Goal: Communication & Community: Answer question/provide support

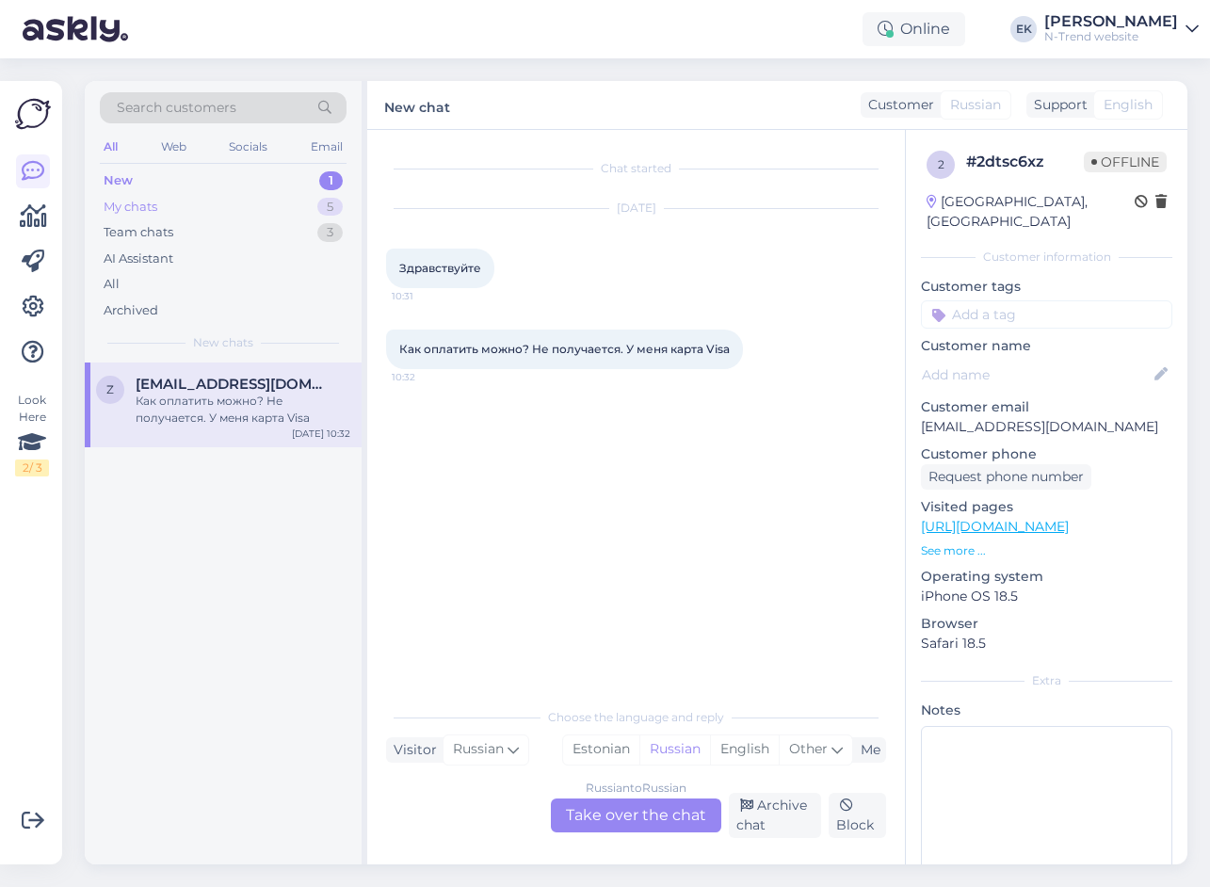
click at [145, 198] on div "My chats" at bounding box center [131, 207] width 54 height 19
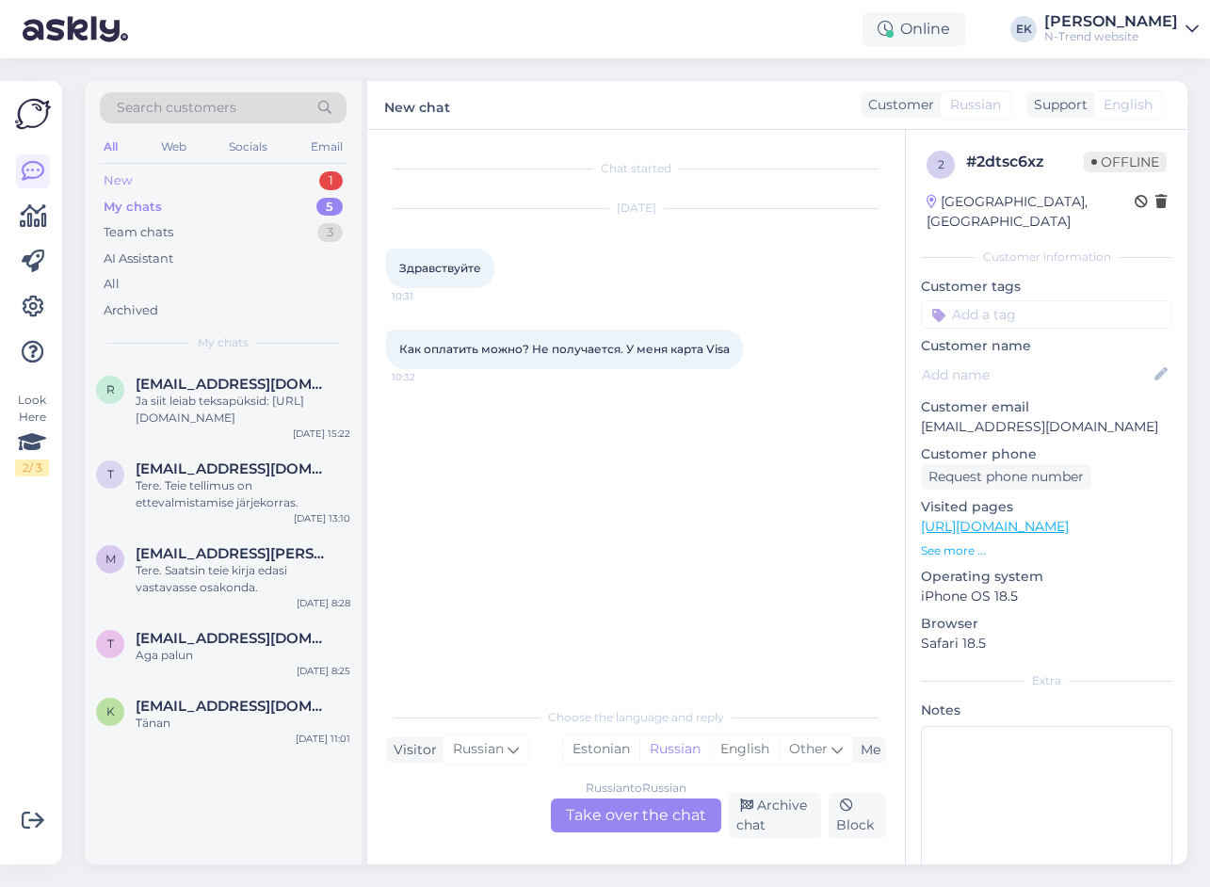
click at [137, 173] on div "New 1" at bounding box center [223, 181] width 247 height 26
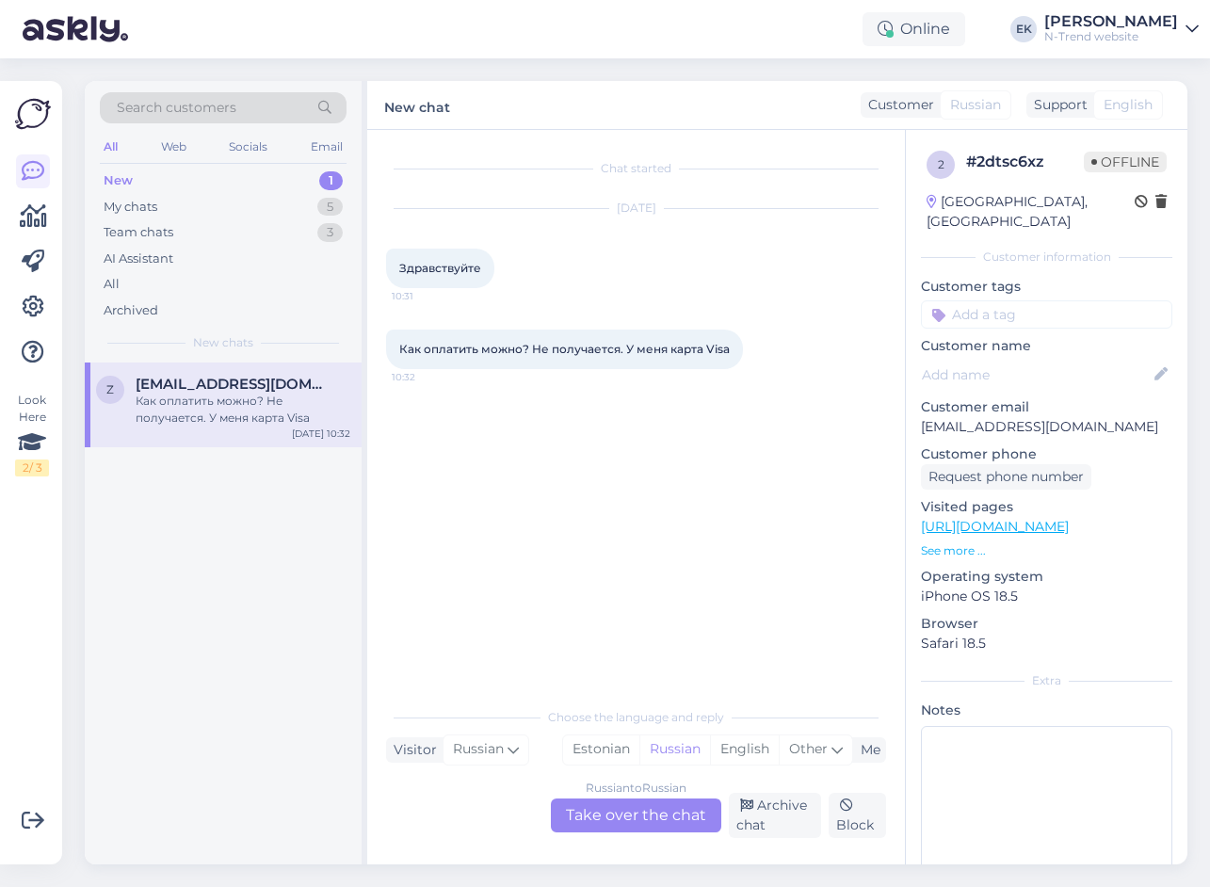
click at [626, 815] on div "Russian to Russian Take over the chat" at bounding box center [636, 816] width 170 height 34
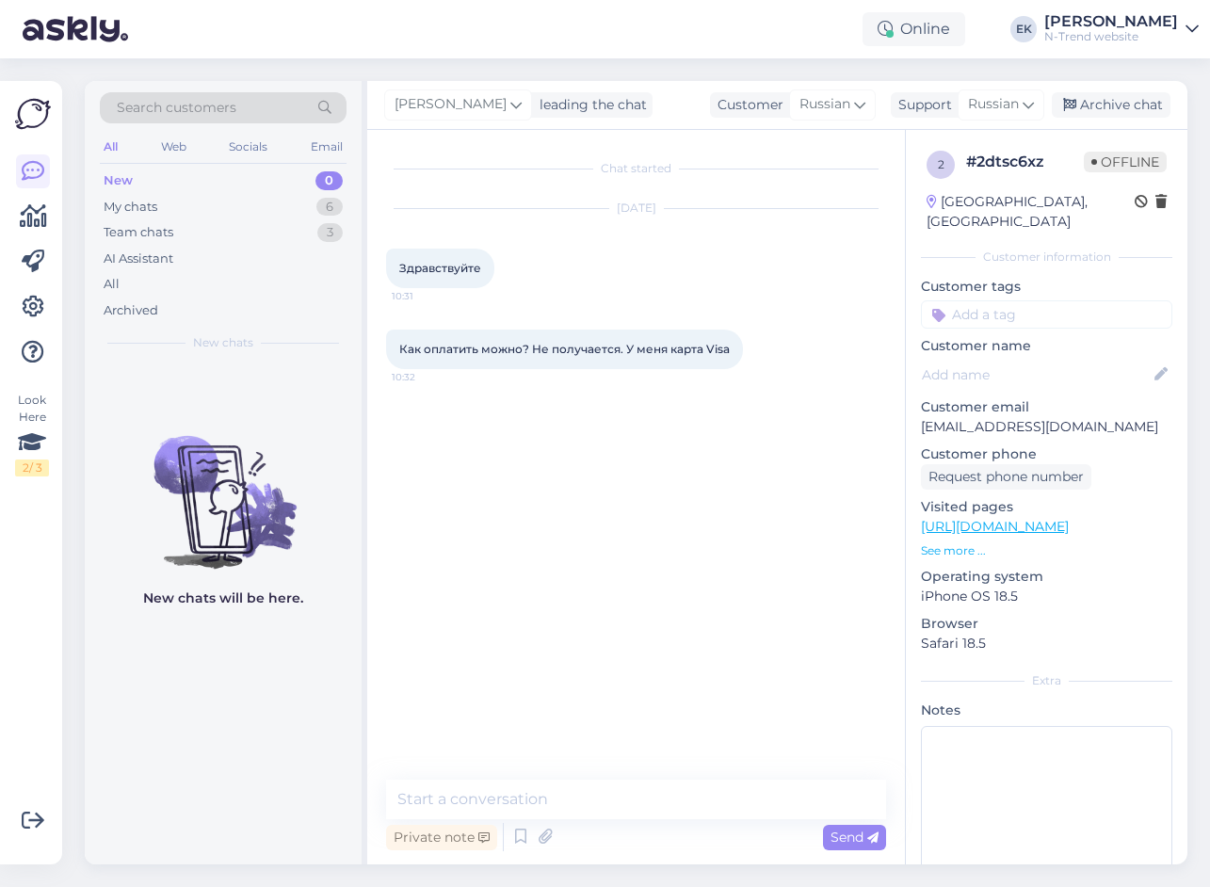
click at [449, 266] on span "Здравствуйте" at bounding box center [440, 268] width 82 height 14
copy span "Здравствуйте"
click at [524, 803] on textarea at bounding box center [636, 800] width 500 height 40
paste textarea "Здравствуйте"
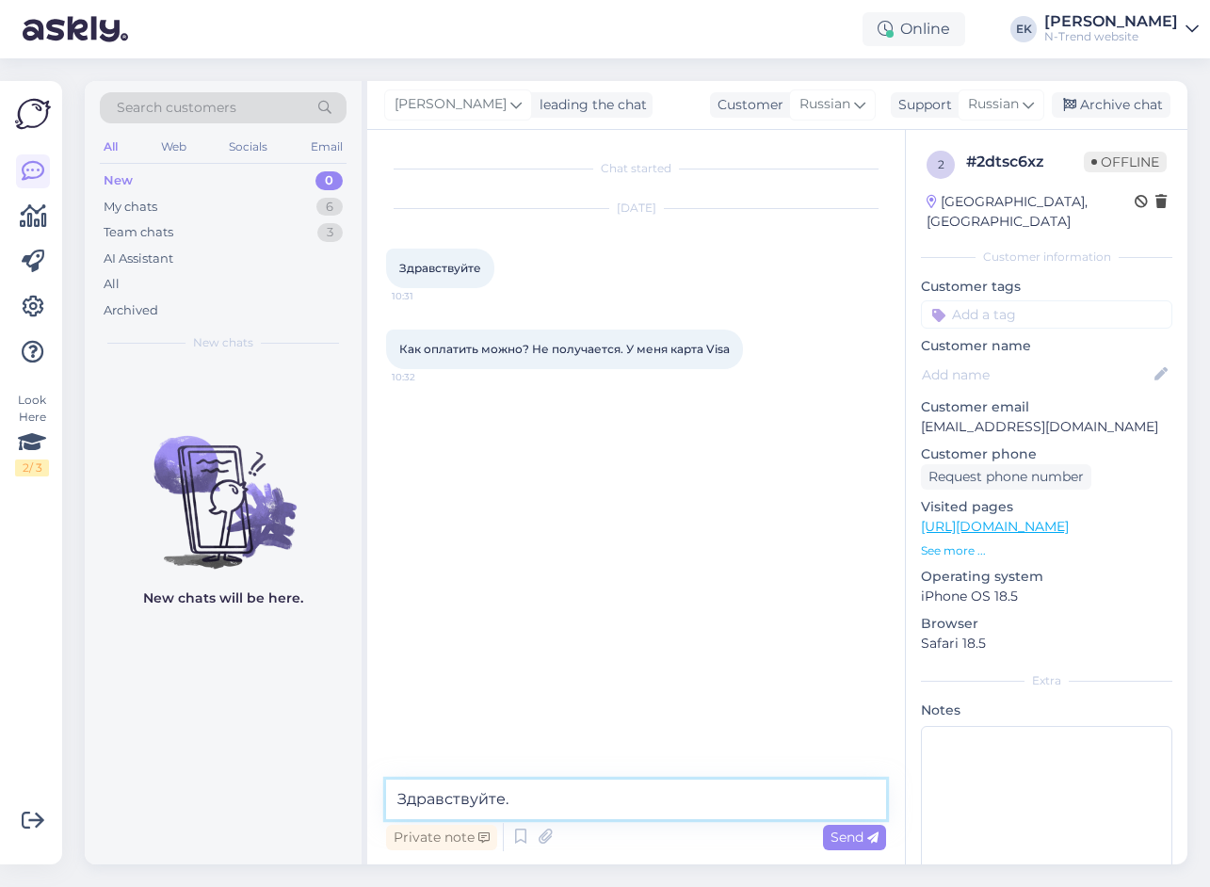
paste textarea "в чем проблема? Почему не можете оплатить?"
click at [522, 778] on textarea "Здравствуйте. в чем проблема? Почему не можете оплатить?" at bounding box center [636, 788] width 500 height 62
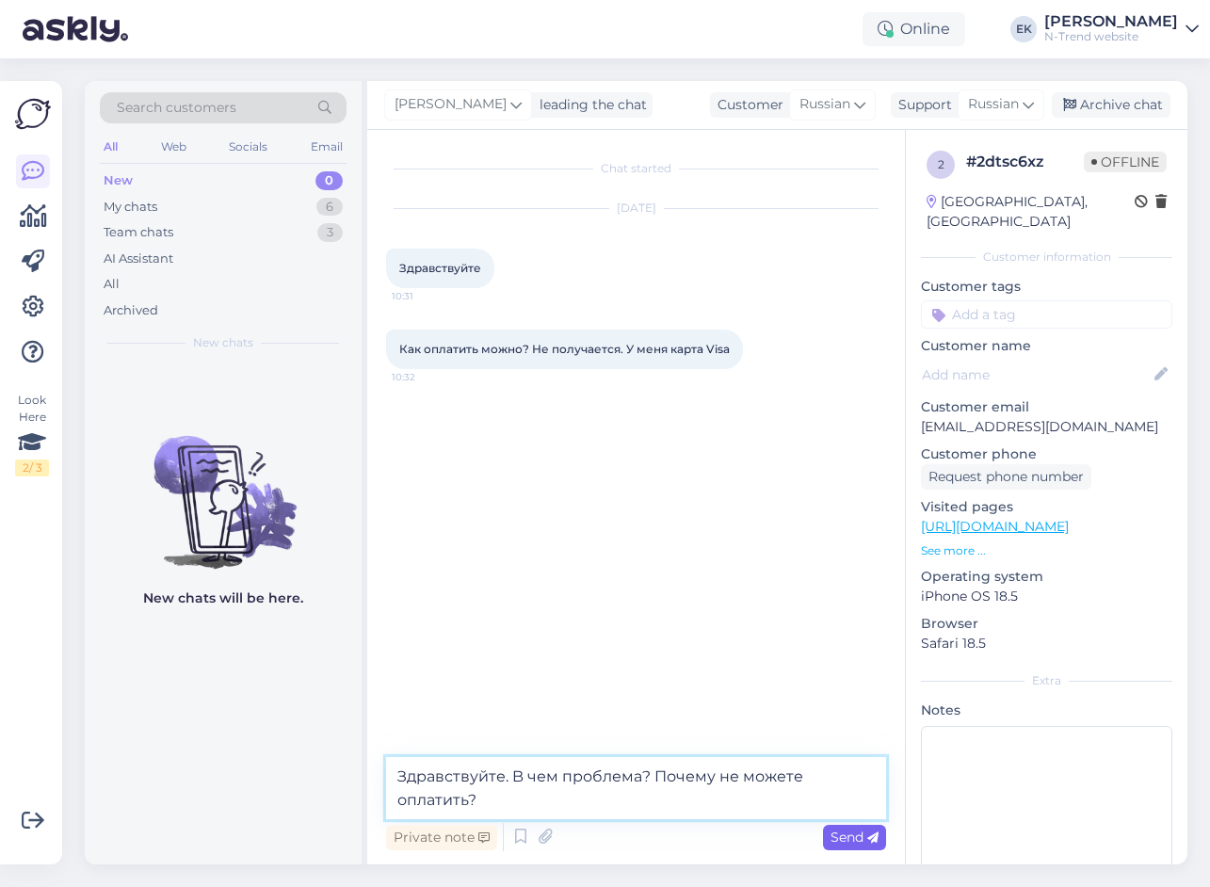
type textarea "Здравствуйте. B чем проблема? Почему не можете оплатить?"
click at [845, 841] on span "Send" at bounding box center [855, 837] width 48 height 17
